Goal: Browse casually: Explore the website without a specific task or goal

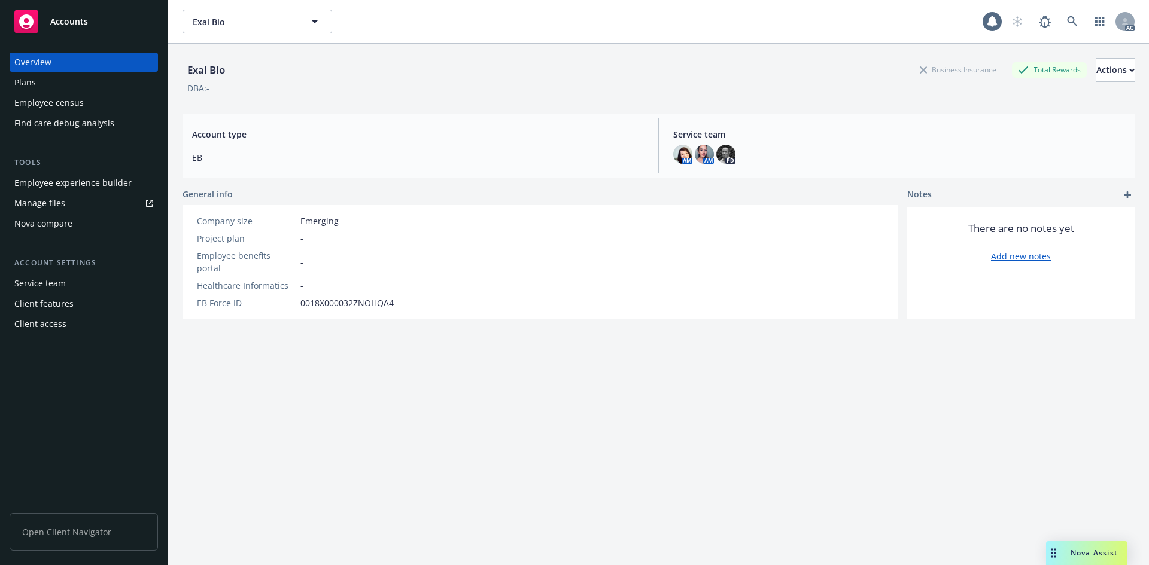
click at [561, 53] on div "Exai Bio Business Insurance Total Rewards Actions DBA: -" at bounding box center [658, 74] width 952 height 60
click at [556, 32] on div "Exai Bio Exai Bio" at bounding box center [582, 22] width 800 height 24
click at [573, 147] on div "Account type EB" at bounding box center [417, 145] width 471 height 55
